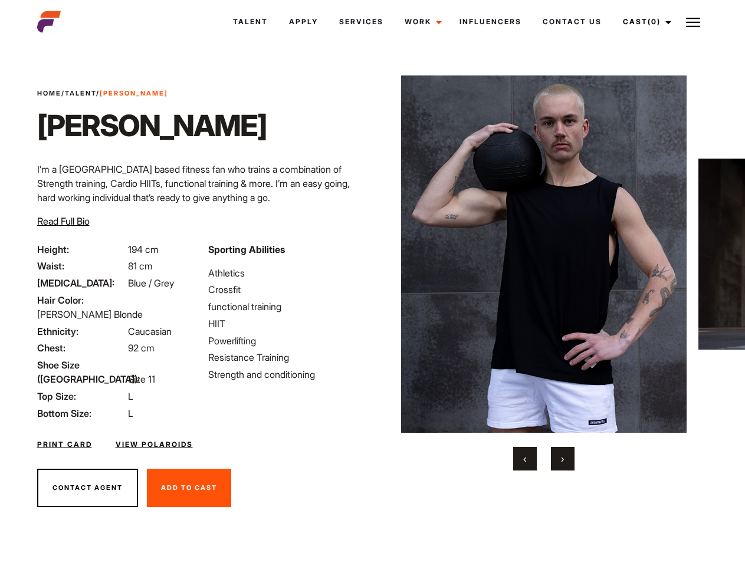
click at [644, 22] on link "Cast (0)" at bounding box center [645, 22] width 66 height 32
click at [693, 22] on img at bounding box center [693, 22] width 14 height 14
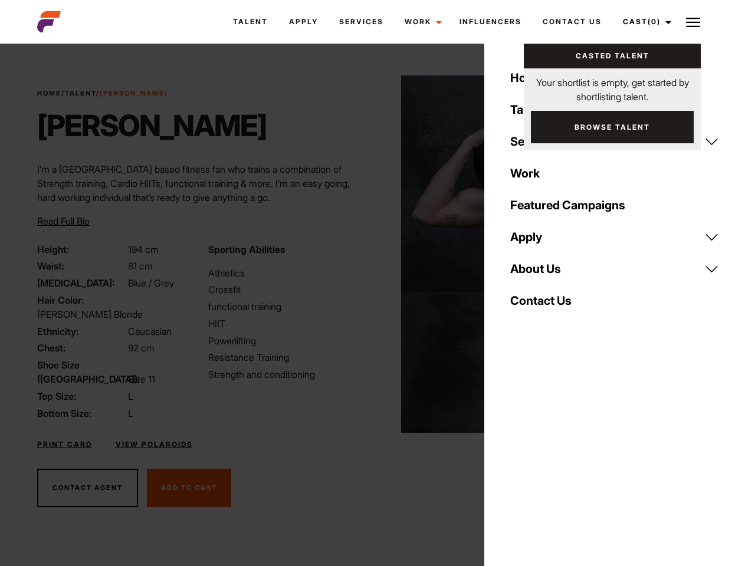
click at [543, 273] on img at bounding box center [544, 254] width 286 height 357
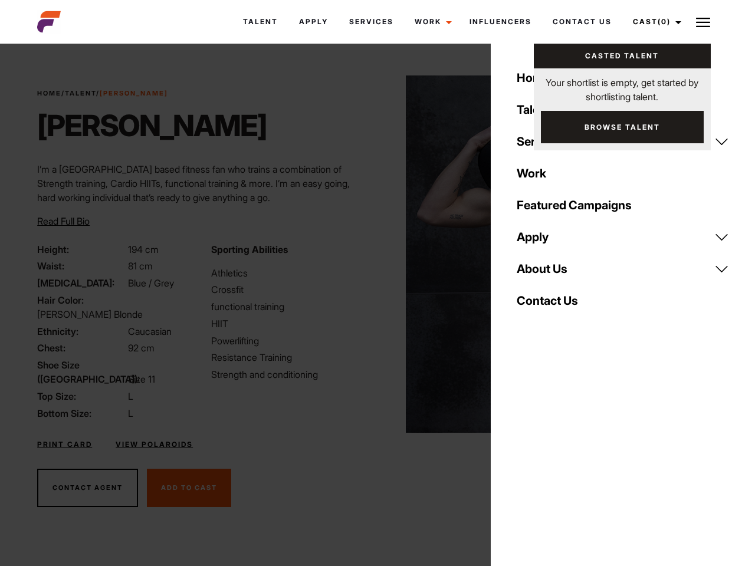
click at [372, 254] on div "Sporting Abilities Athletics Crossfit functional training HIIT Powerlifting Res…" at bounding box center [290, 331] width 173 height 178
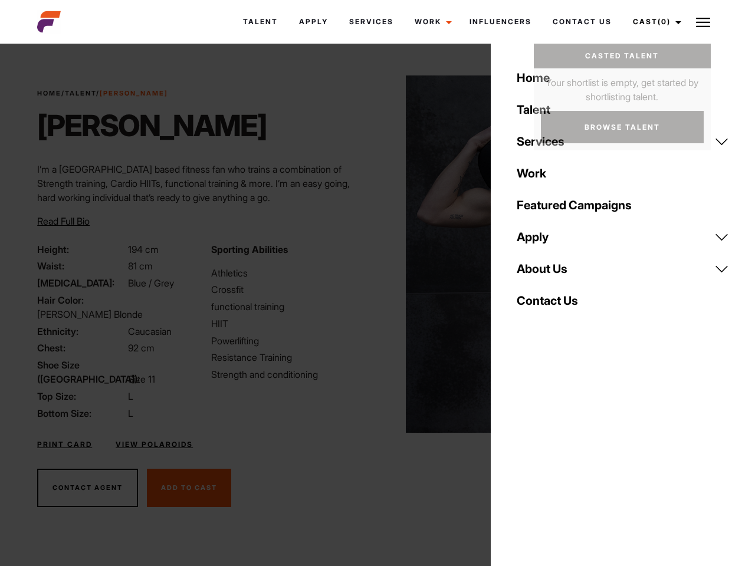
click at [525, 459] on div "Home Talent Services Talent Casting Photography Videography Creative Hair and M…" at bounding box center [623, 283] width 264 height 566
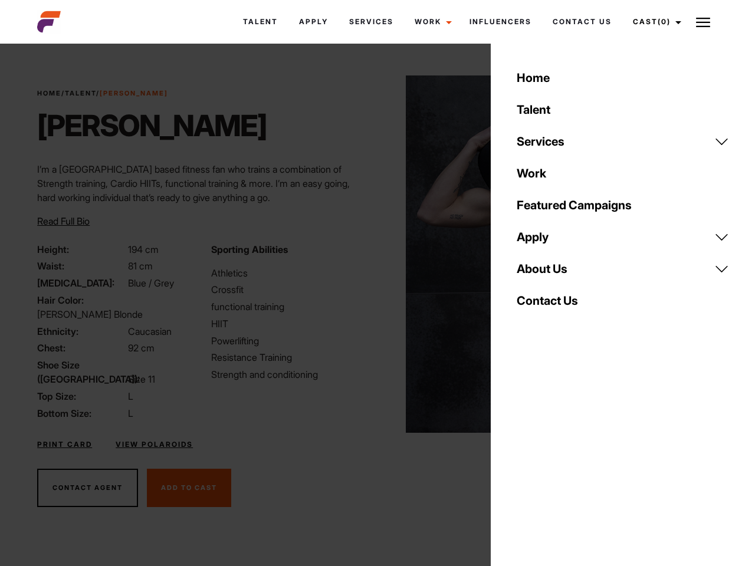
click at [563, 459] on div "Home Talent Services Talent Casting Photography Videography Creative Hair and M…" at bounding box center [623, 283] width 264 height 566
